Goal: Obtain resource: Obtain resource

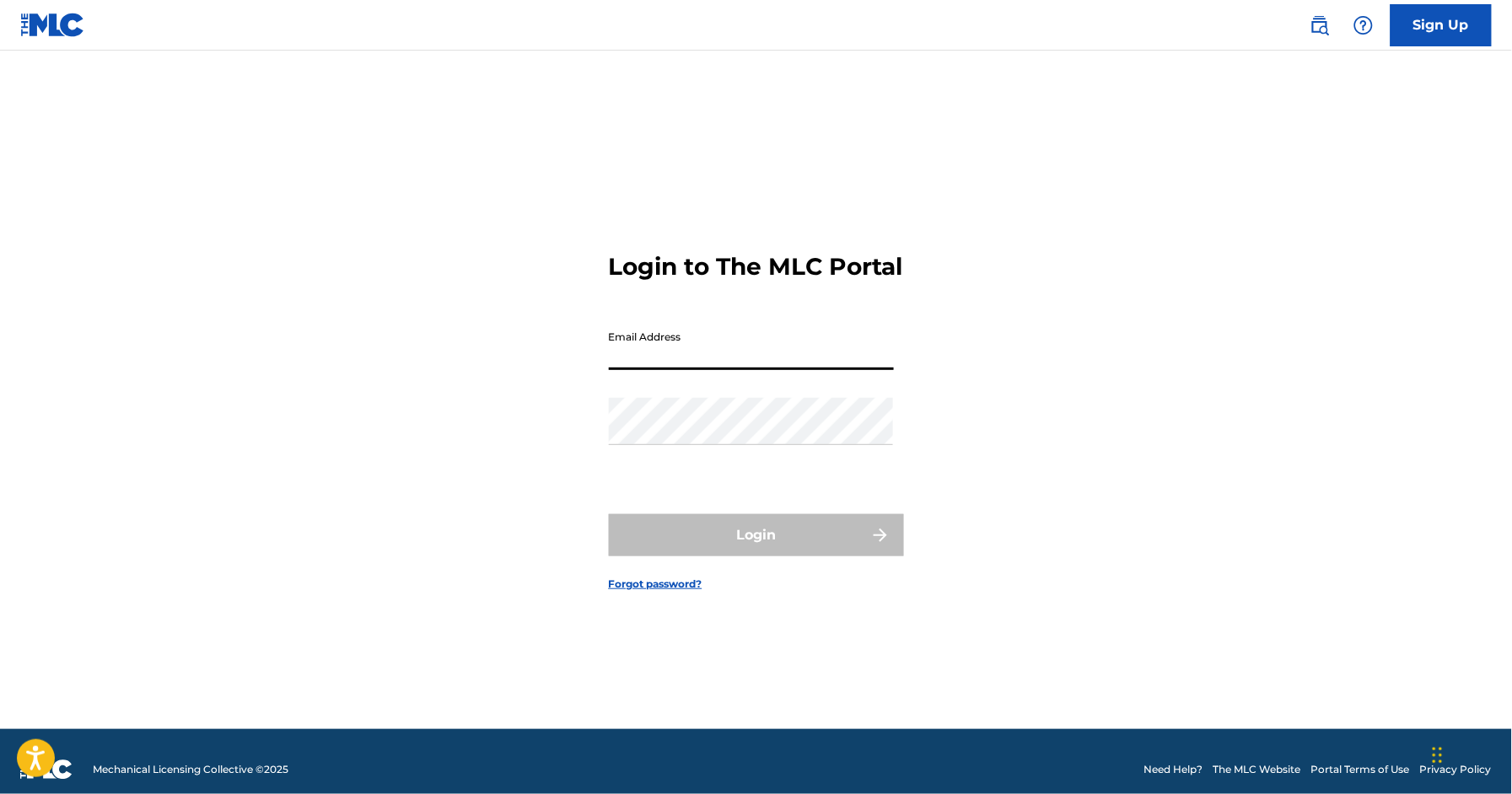
click at [724, 355] on input "Email Address" at bounding box center [751, 346] width 285 height 48
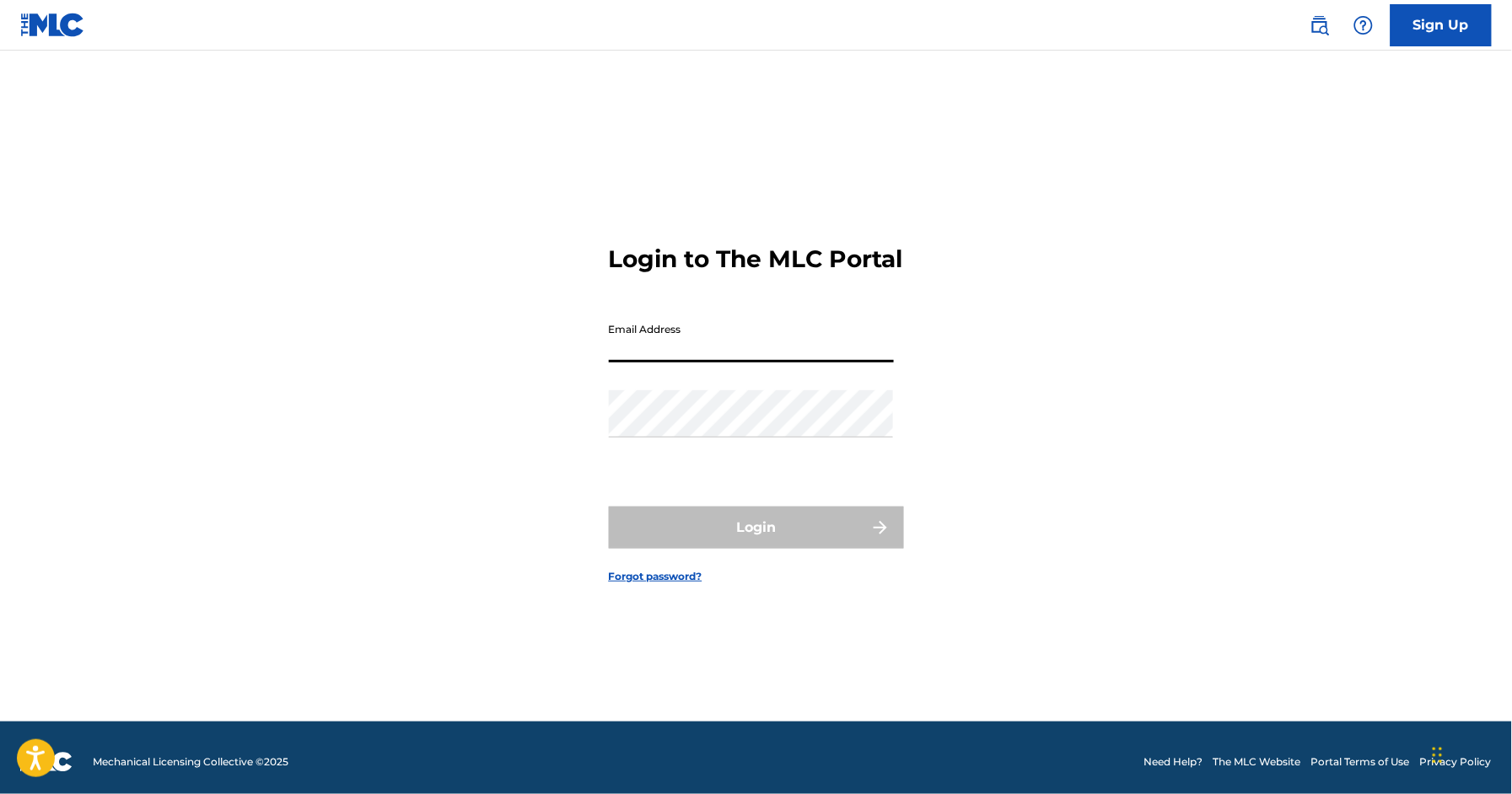
click at [861, 362] on input "Email Address" at bounding box center [751, 339] width 285 height 48
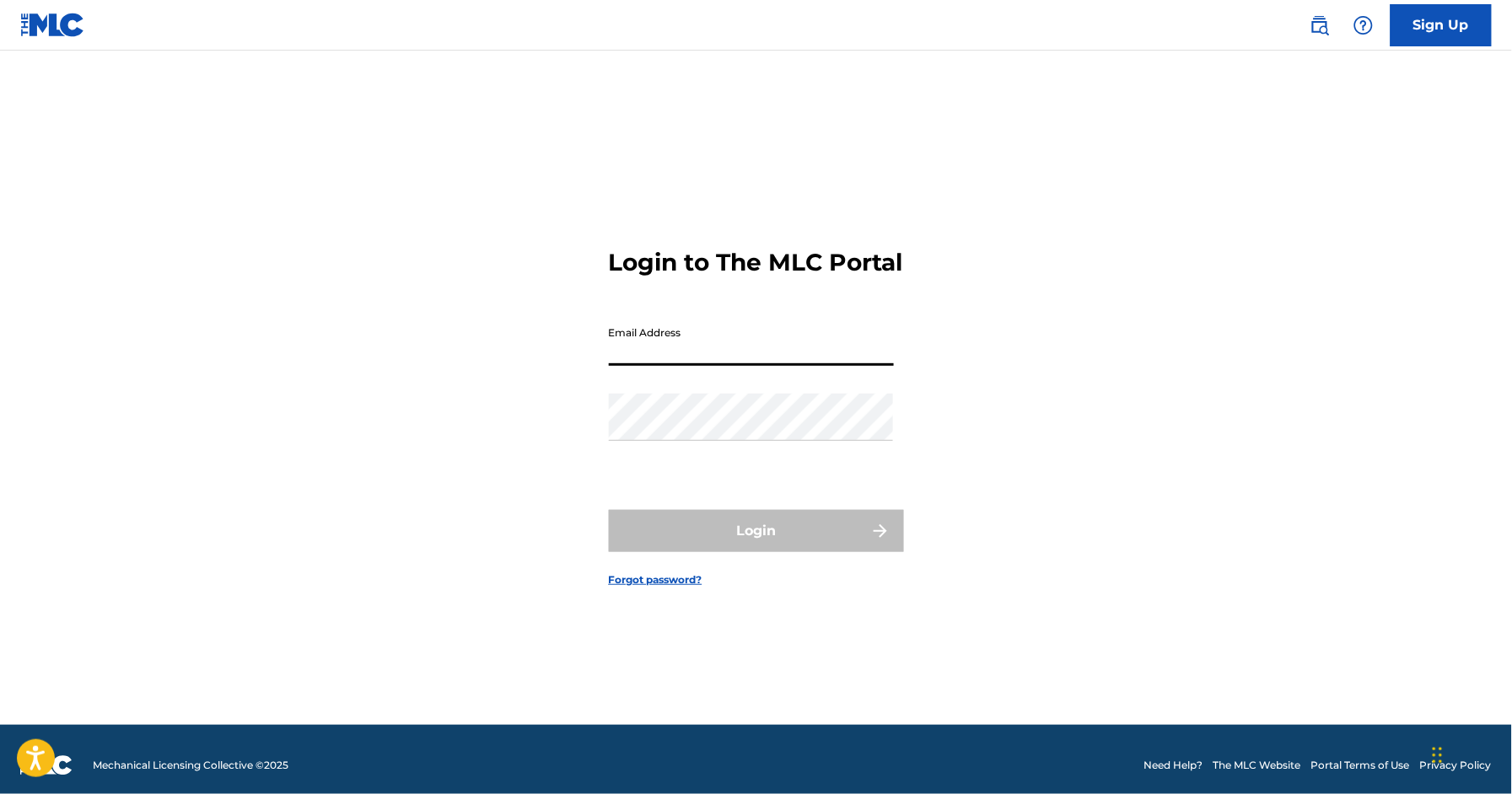
drag, startPoint x: 689, startPoint y: 375, endPoint x: 697, endPoint y: 369, distance: 10.0
click at [693, 366] on input "Email Address" at bounding box center [751, 342] width 285 height 48
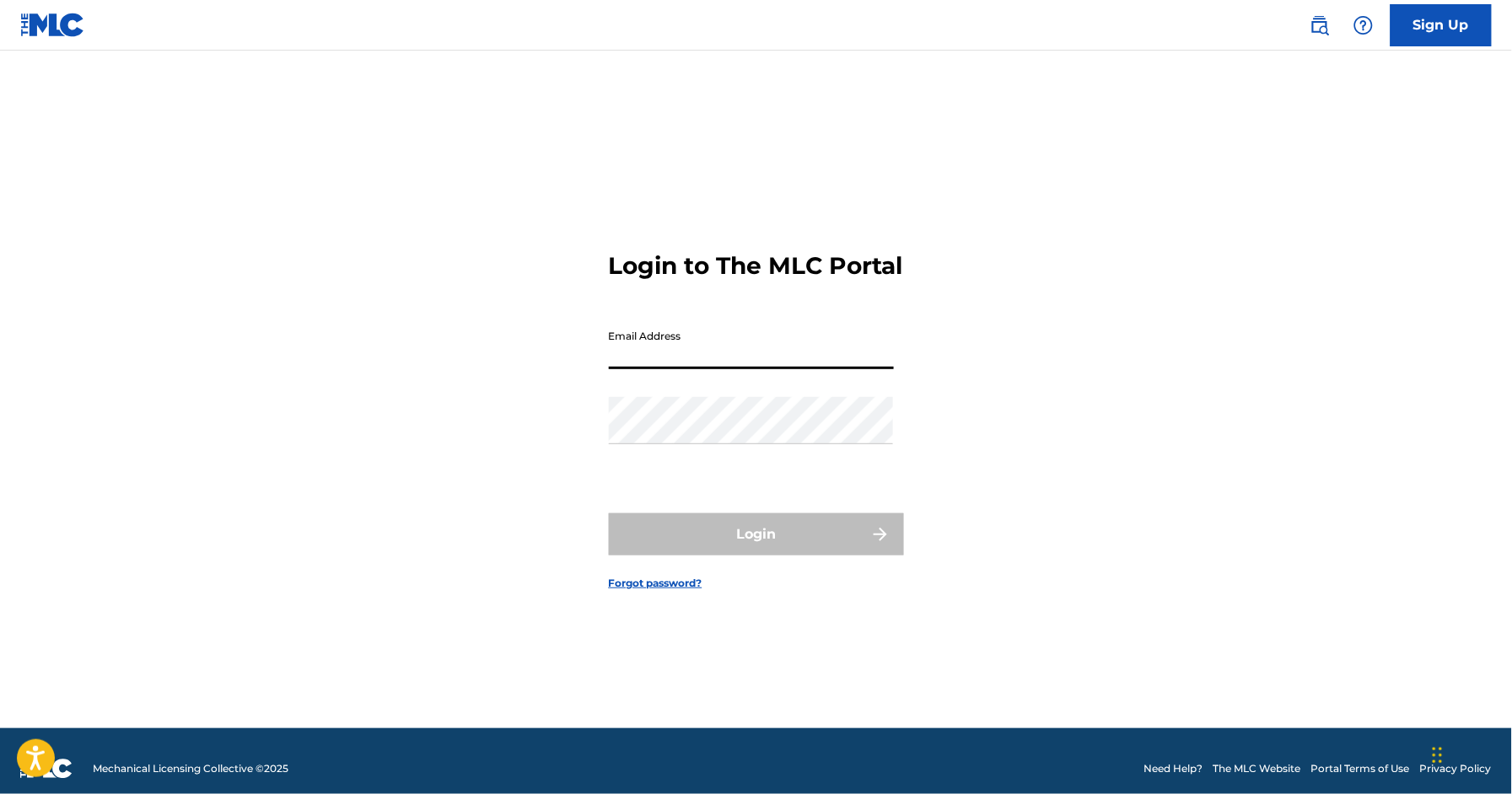
click at [692, 357] on input "Email Address" at bounding box center [751, 346] width 285 height 48
type input "[EMAIL_ADDRESS][DOMAIN_NAME]"
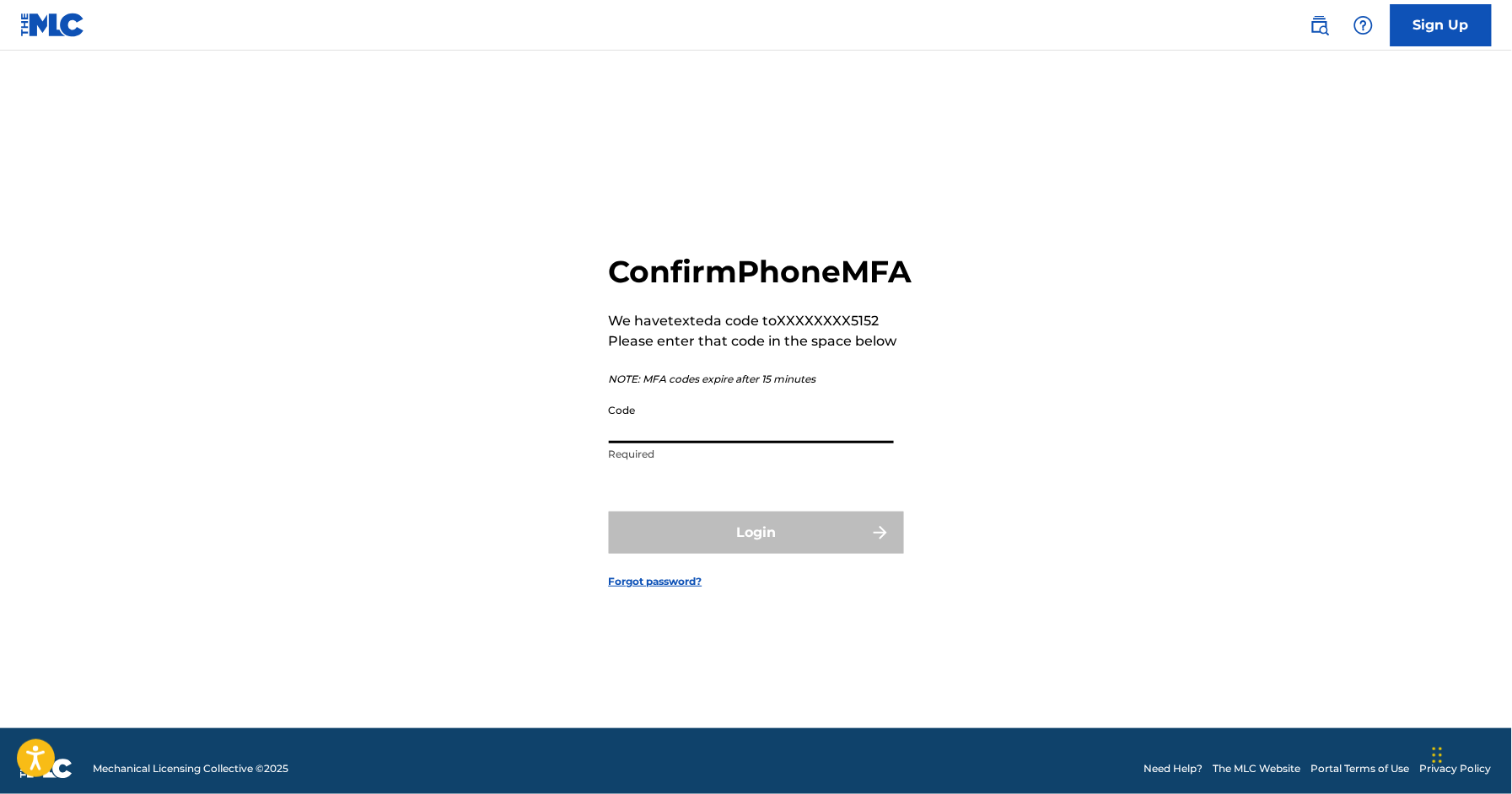
click at [679, 441] on input "Code" at bounding box center [751, 420] width 285 height 48
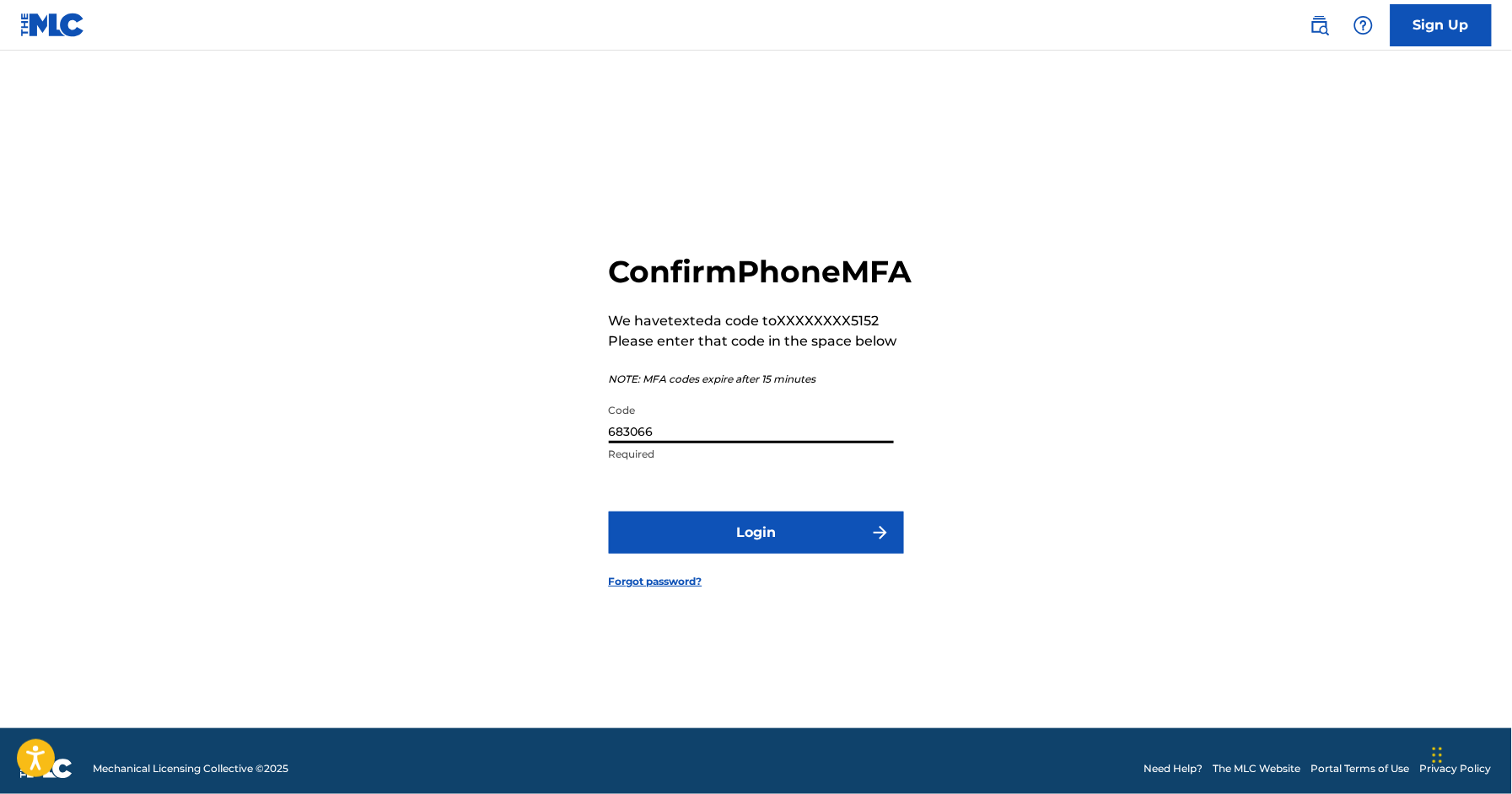
type input "683066"
click at [753, 540] on button "Login" at bounding box center [756, 532] width 295 height 42
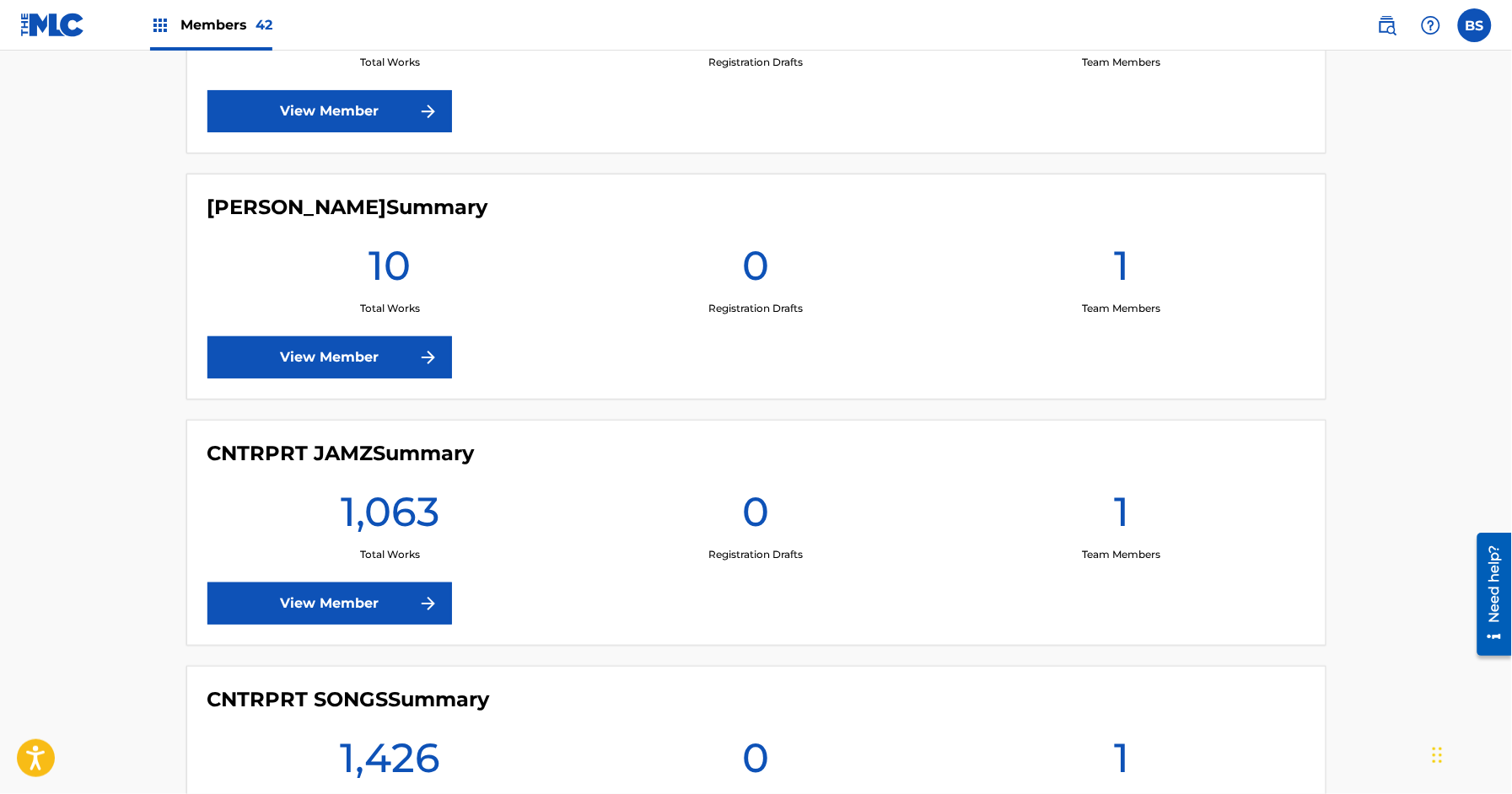
scroll to position [1700, 0]
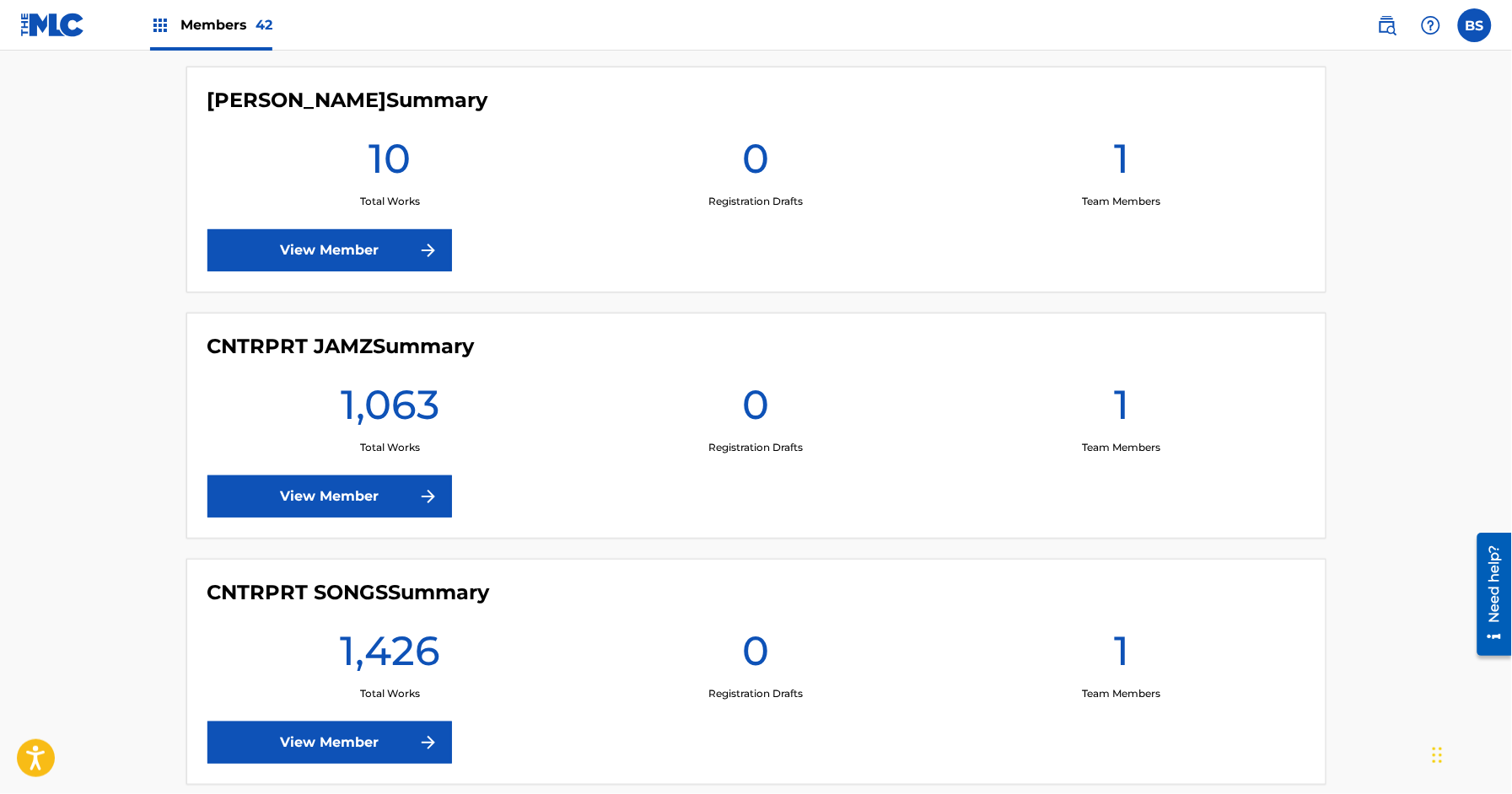
click at [371, 497] on link "View Member" at bounding box center [330, 496] width 245 height 42
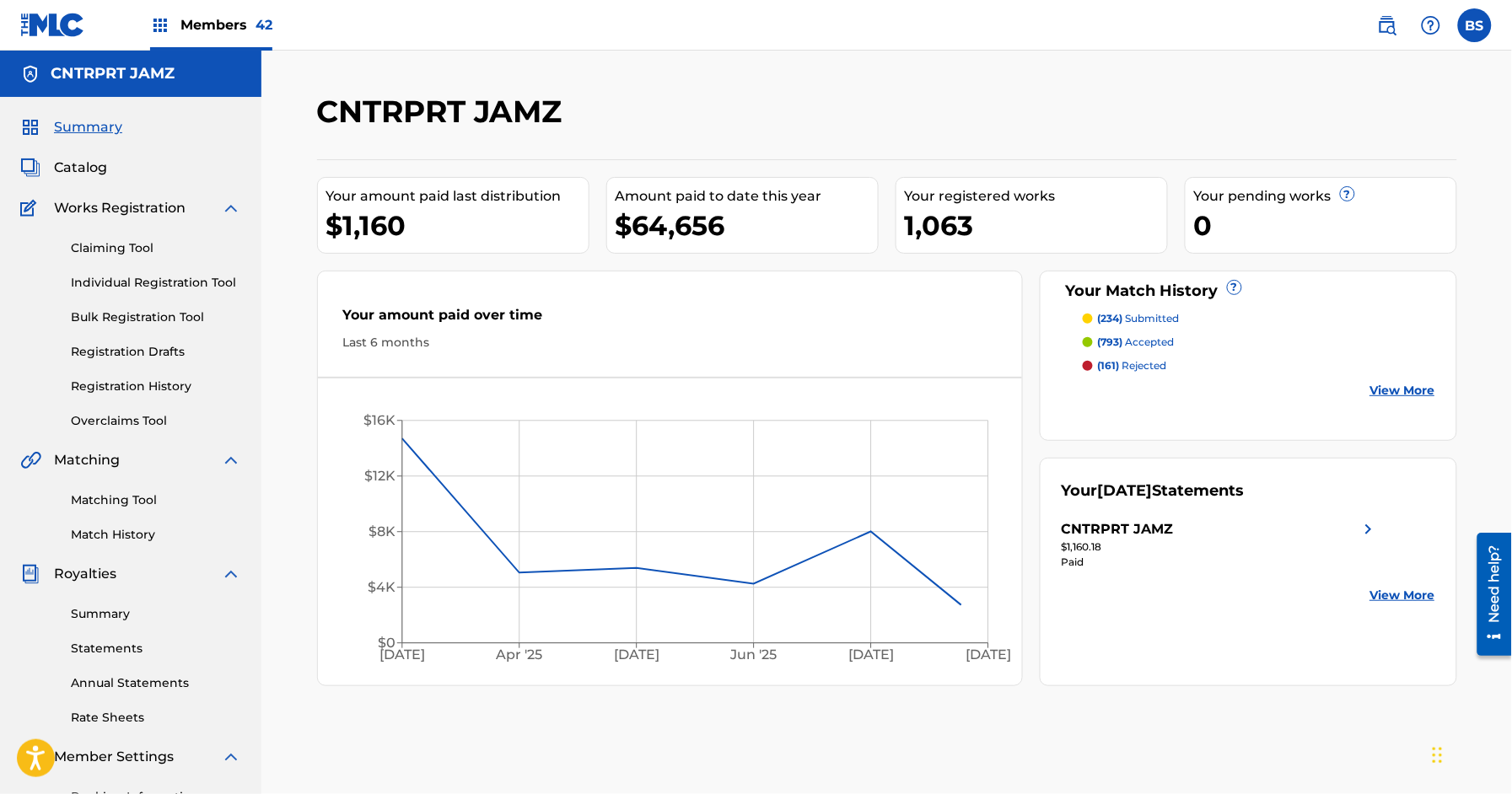
scroll to position [250, 0]
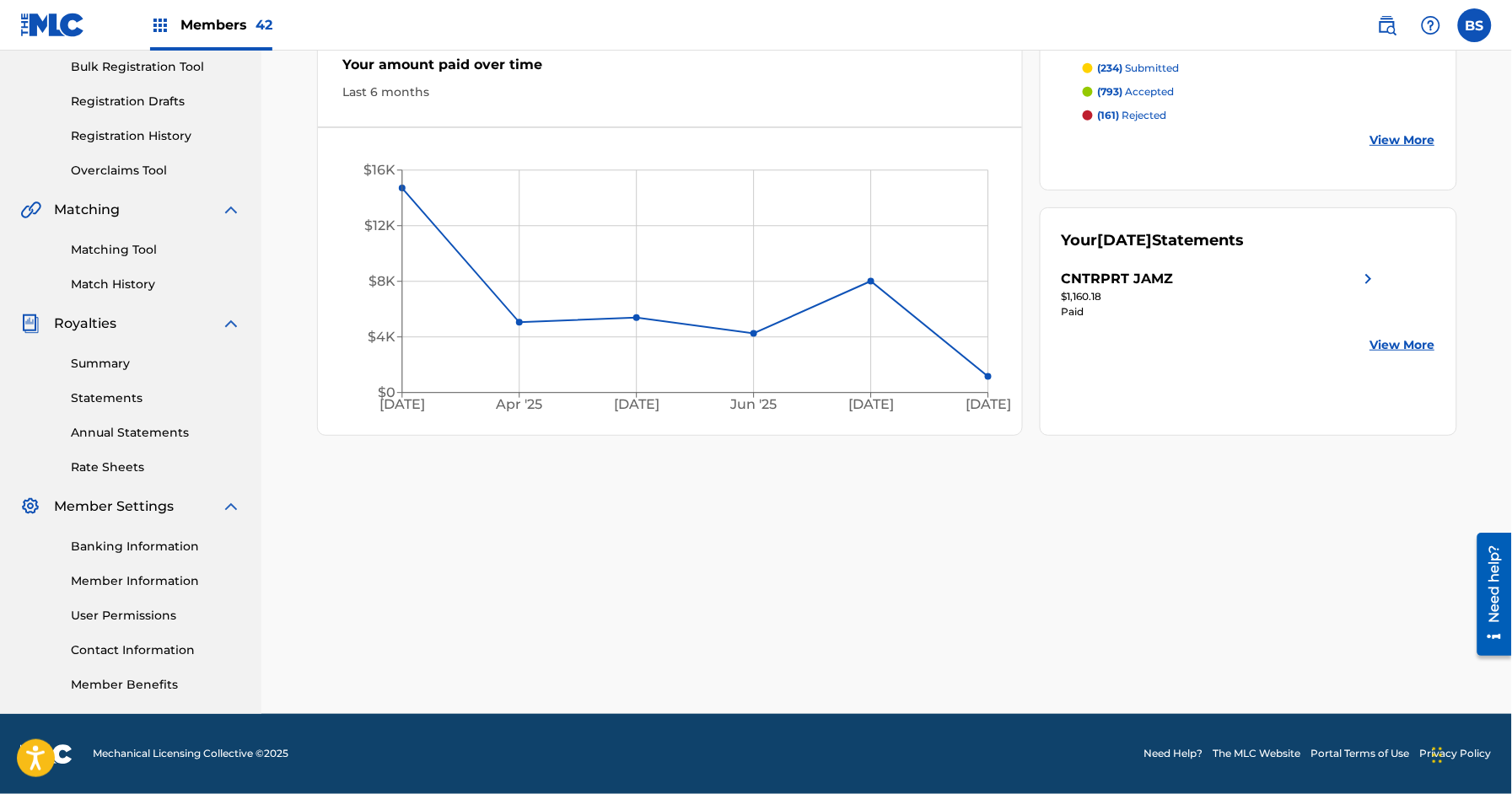
click at [104, 459] on link "Rate Sheets" at bounding box center [155, 467] width 170 height 18
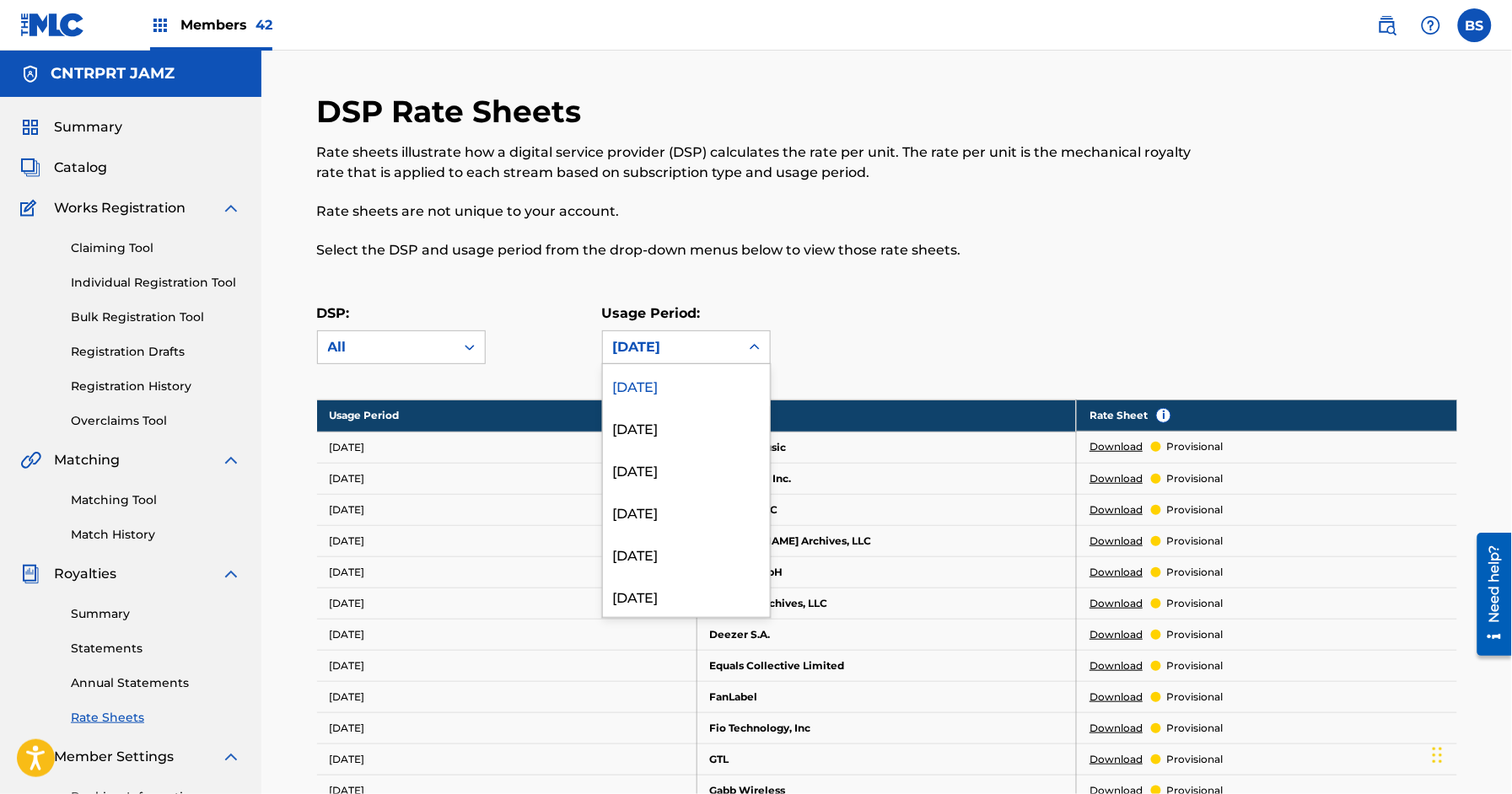
click at [717, 340] on div "[DATE]" at bounding box center [671, 347] width 116 height 20
click at [671, 426] on div "[DATE]" at bounding box center [687, 427] width 167 height 42
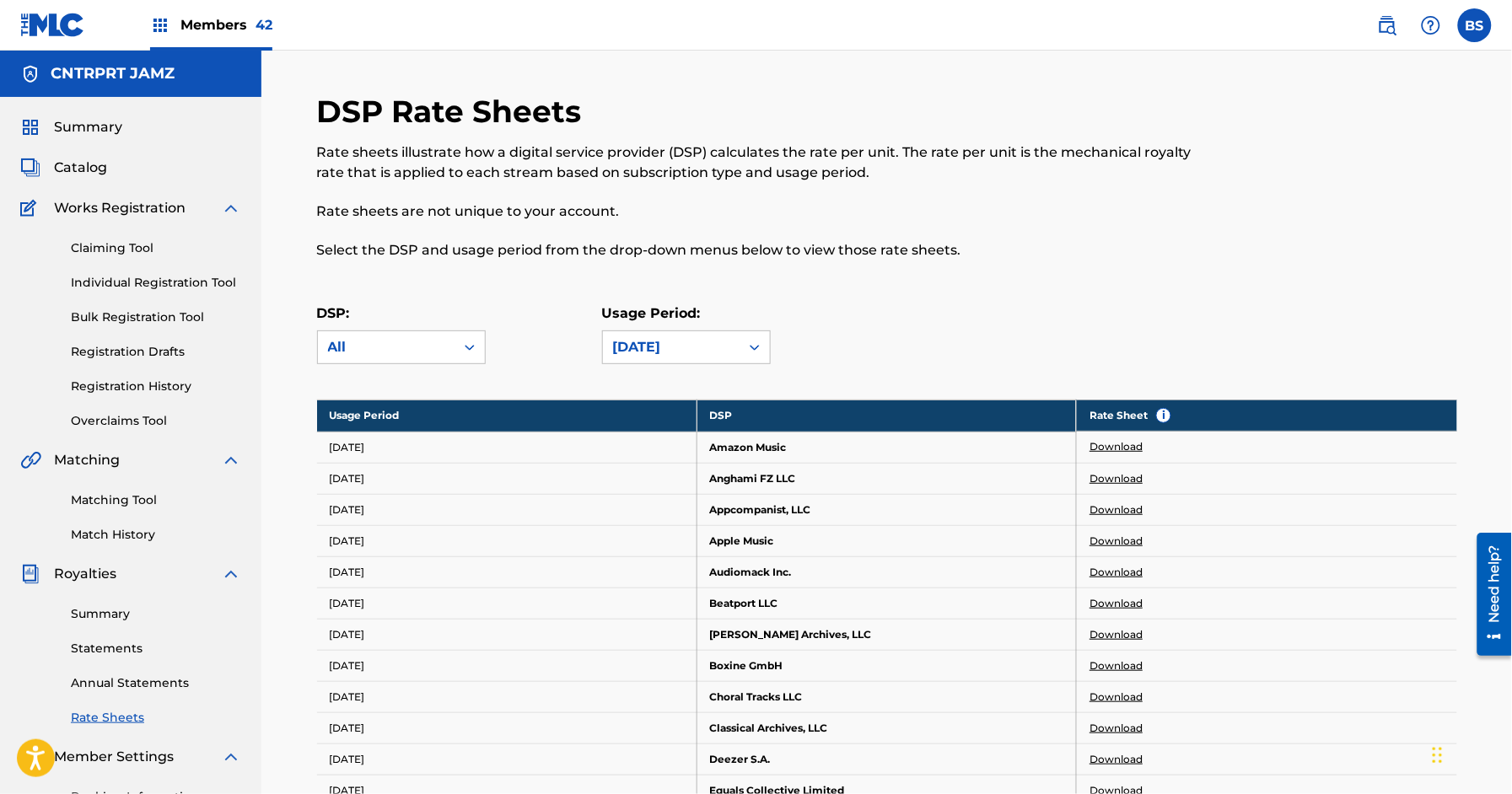
click at [1115, 450] on link "Download" at bounding box center [1116, 447] width 53 height 16
click at [1114, 443] on link "Download" at bounding box center [1116, 447] width 53 height 16
drag, startPoint x: 460, startPoint y: 181, endPoint x: 264, endPoint y: 117, distance: 206.2
click at [436, 162] on p "Rate sheets illustrate how a digital service provider (DSP) calculates the rate…" at bounding box center [756, 162] width 878 height 41
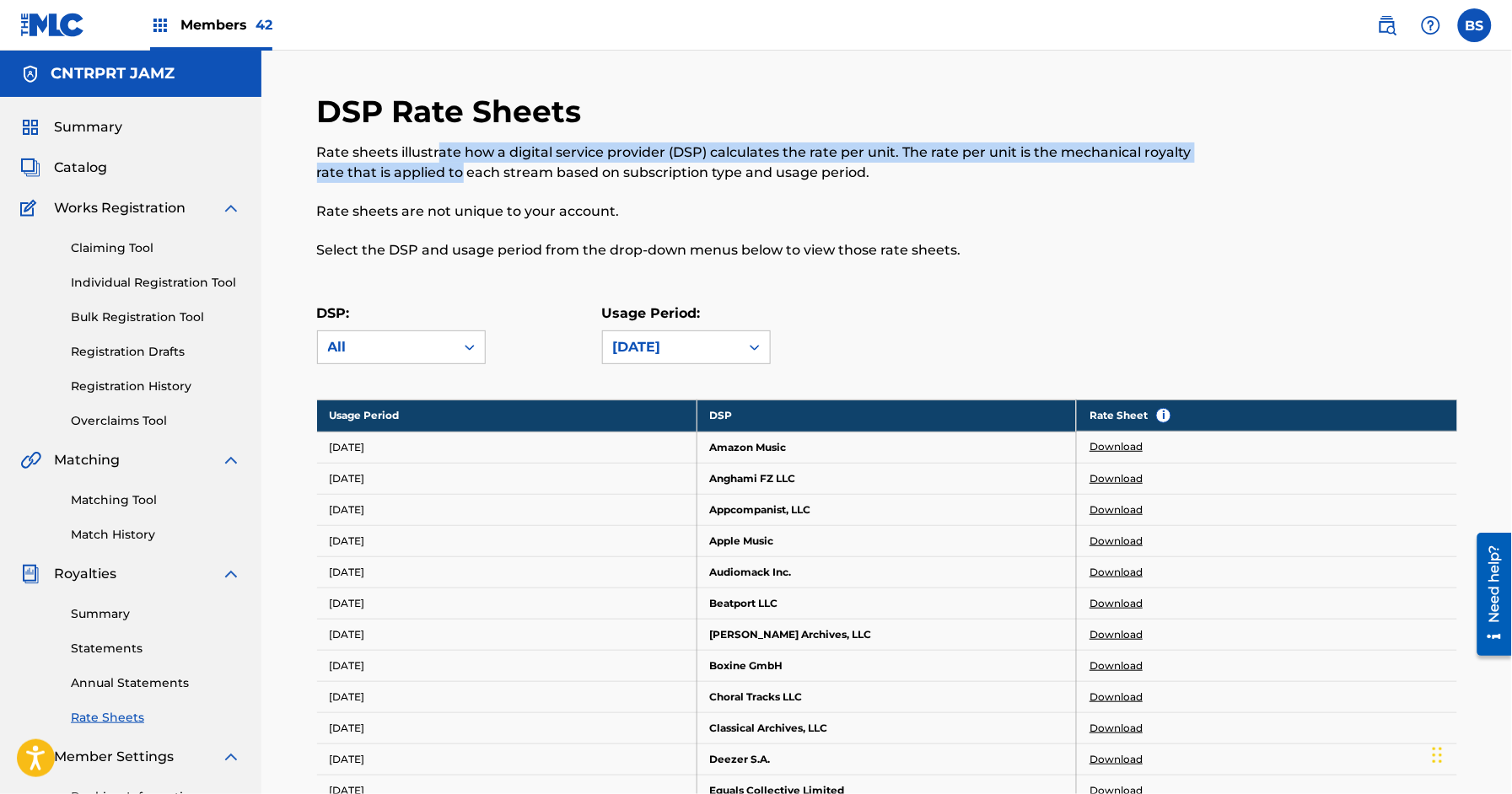
drag, startPoint x: 102, startPoint y: 125, endPoint x: 567, endPoint y: 9, distance: 479.3
click at [102, 125] on span "Summary" at bounding box center [88, 127] width 68 height 20
